Goal: Entertainment & Leisure: Consume media (video, audio)

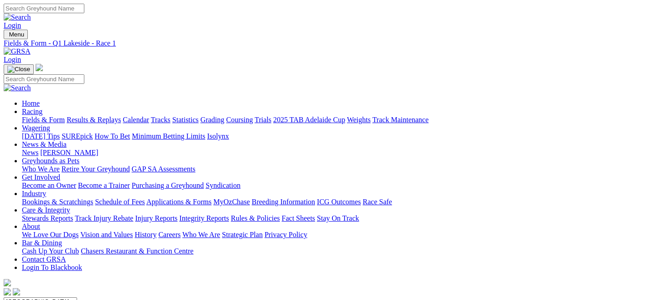
drag, startPoint x: 0, startPoint y: 0, endPoint x: 150, endPoint y: 138, distance: 204.3
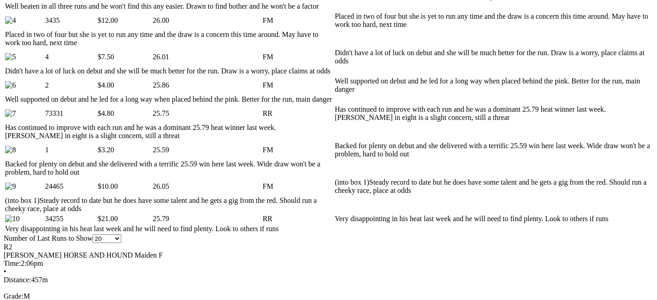
scroll to position [577, 0]
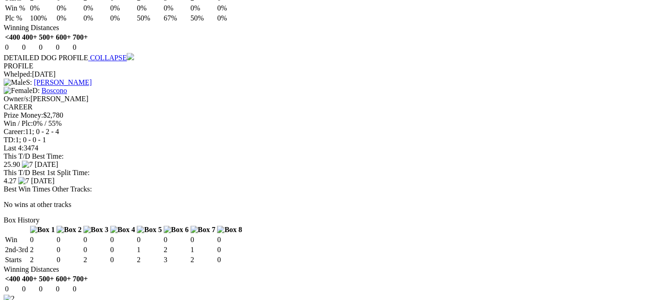
scroll to position [1305, 0]
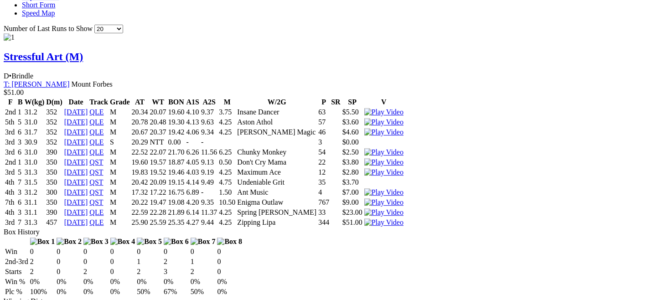
scroll to position [962, 0]
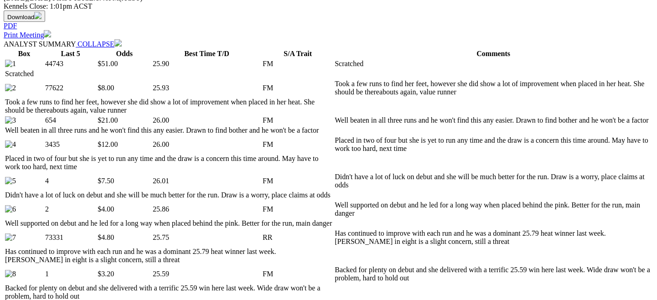
scroll to position [446, 0]
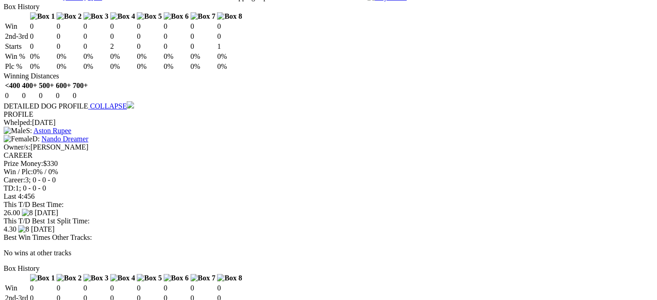
scroll to position [2173, 0]
